Goal: Find specific page/section: Find specific page/section

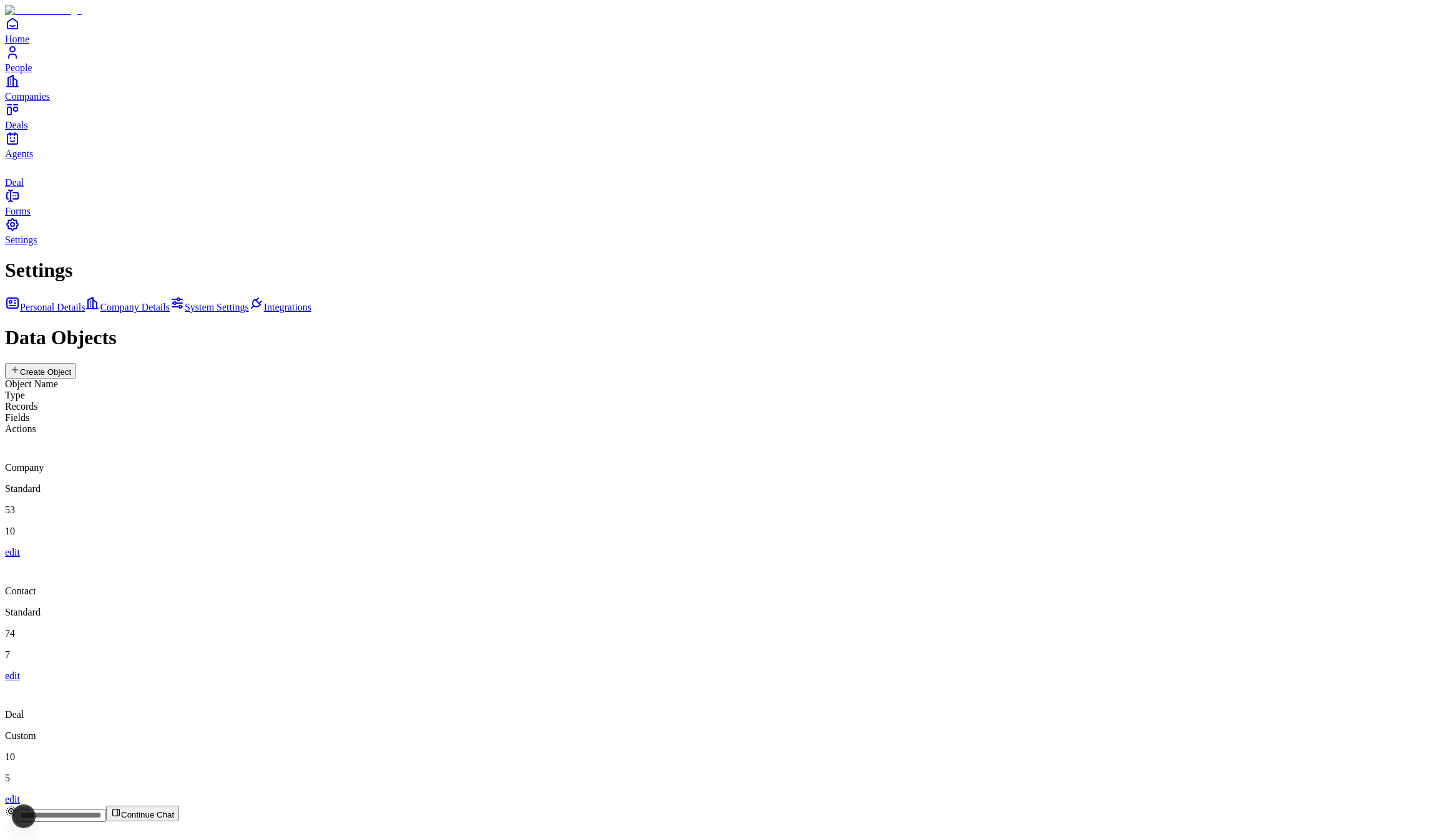
click at [396, 682] on div "Deal Custom 10 5 edit" at bounding box center [724, 743] width 1439 height 124
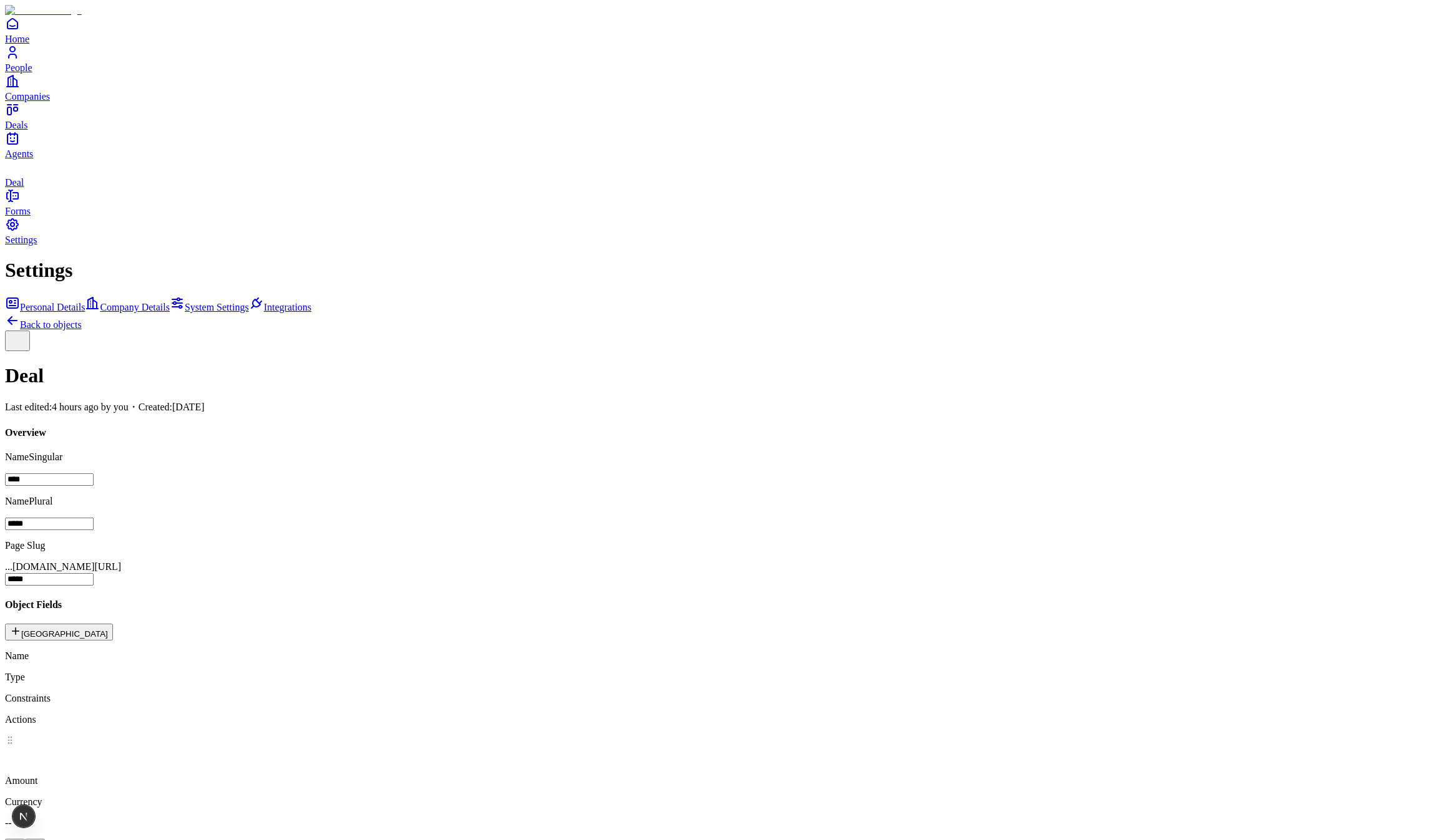
scroll to position [46, 0]
click at [20, 175] on icon "deals" at bounding box center [12, 167] width 15 height 15
